Goal: Information Seeking & Learning: Learn about a topic

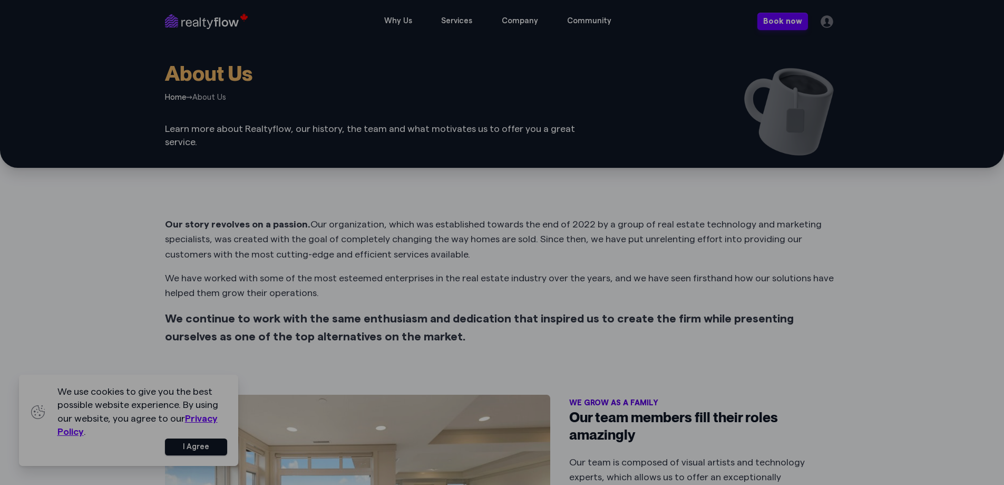
scroll to position [902, 0]
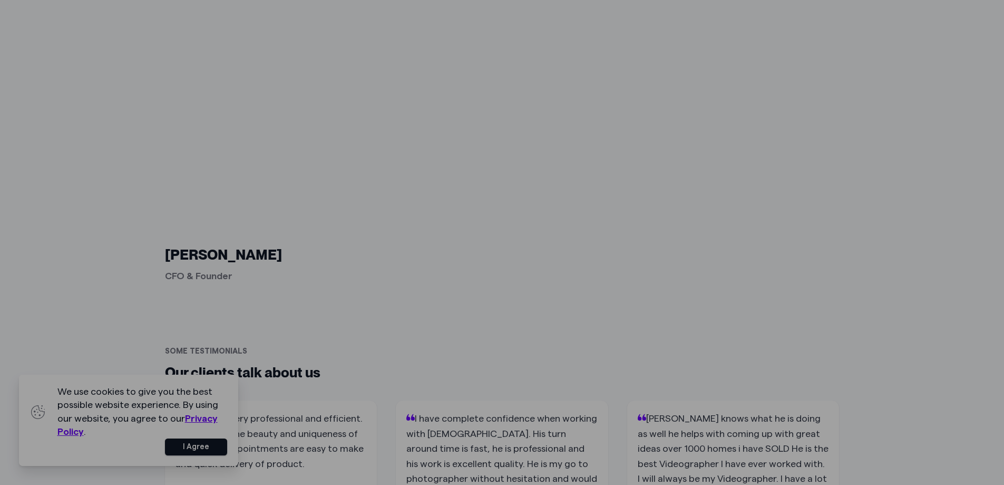
click at [190, 269] on p "CFO & Founder" at bounding box center [321, 275] width 313 height 15
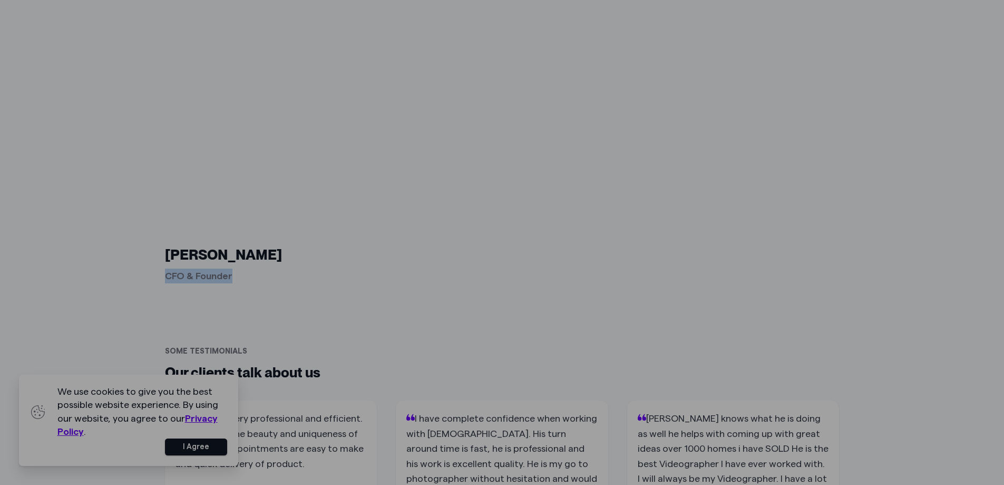
click at [190, 269] on p "CFO & Founder" at bounding box center [321, 275] width 313 height 15
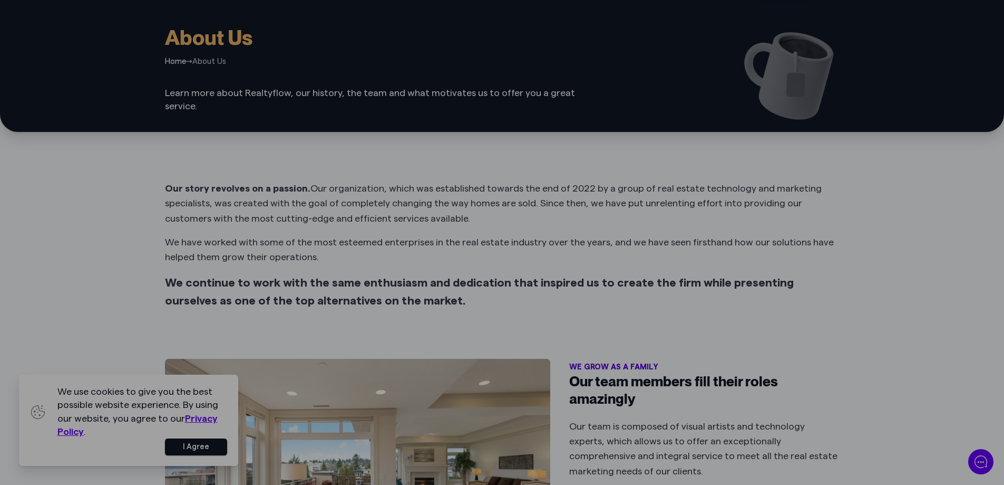
scroll to position [0, 0]
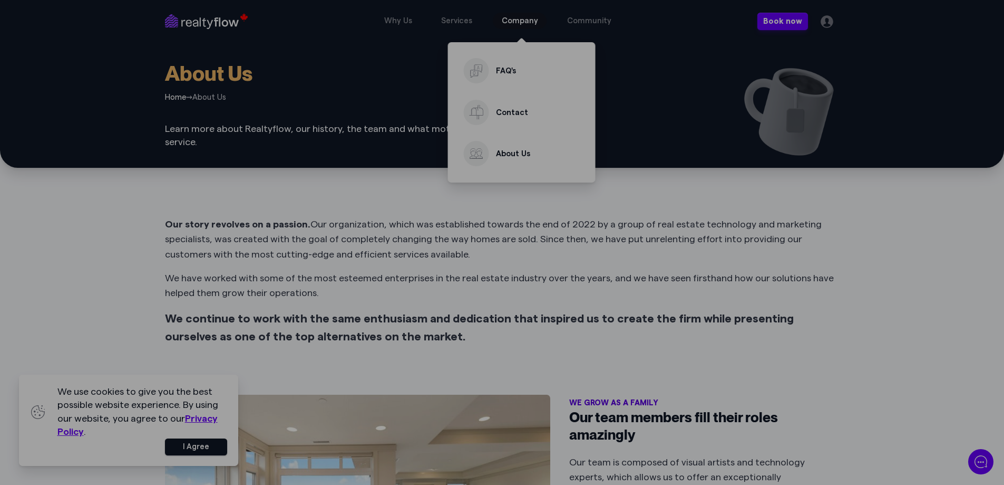
click at [505, 24] on span "Company" at bounding box center [520, 21] width 54 height 17
click at [502, 148] on link "About Us" at bounding box center [522, 154] width 126 height 36
click at [502, 152] on span "About Us" at bounding box center [513, 154] width 34 height 8
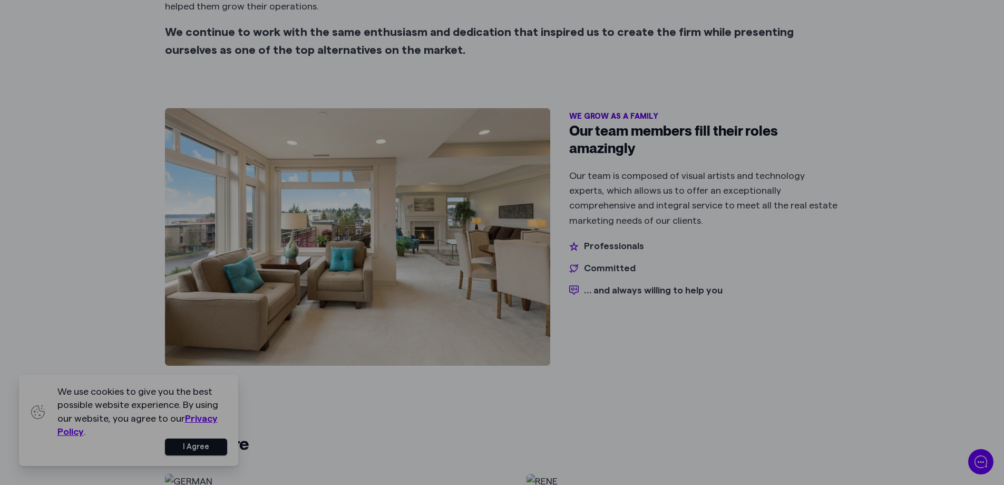
scroll to position [59, 0]
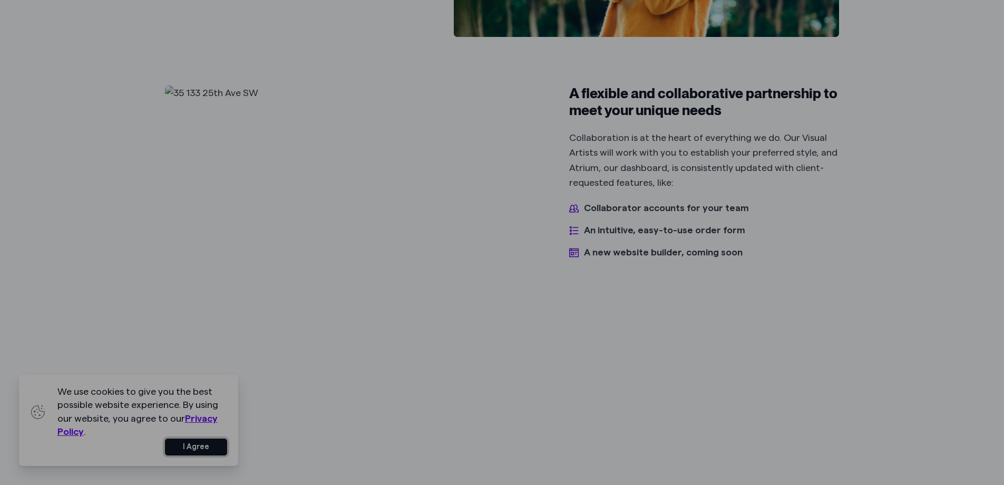
click at [204, 445] on button "I Agree" at bounding box center [196, 446] width 62 height 17
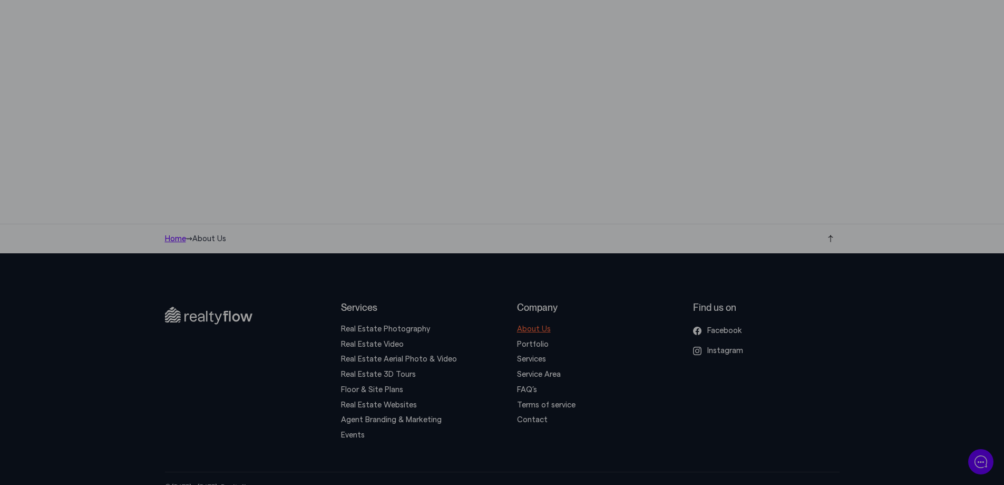
scroll to position [2744, 0]
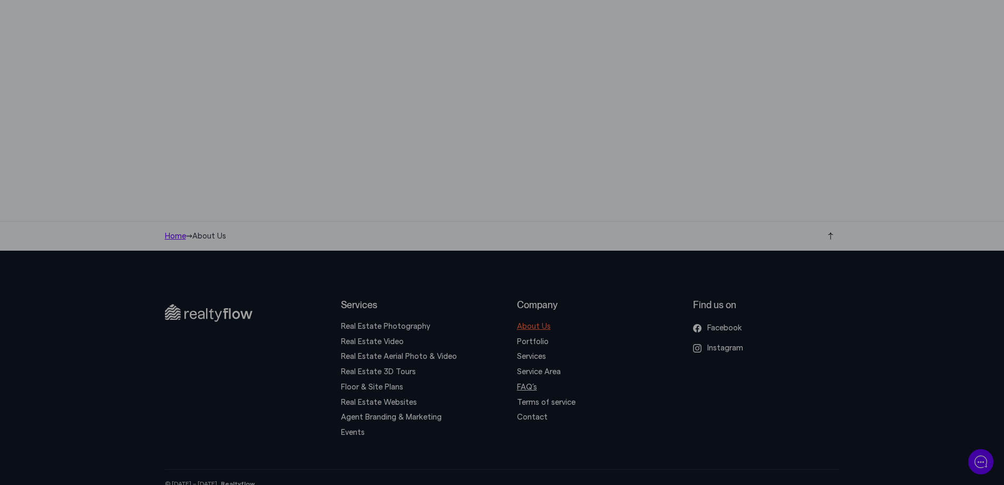
click at [529, 383] on link "FAQ’s" at bounding box center [527, 387] width 20 height 8
